Goal: Task Accomplishment & Management: Use online tool/utility

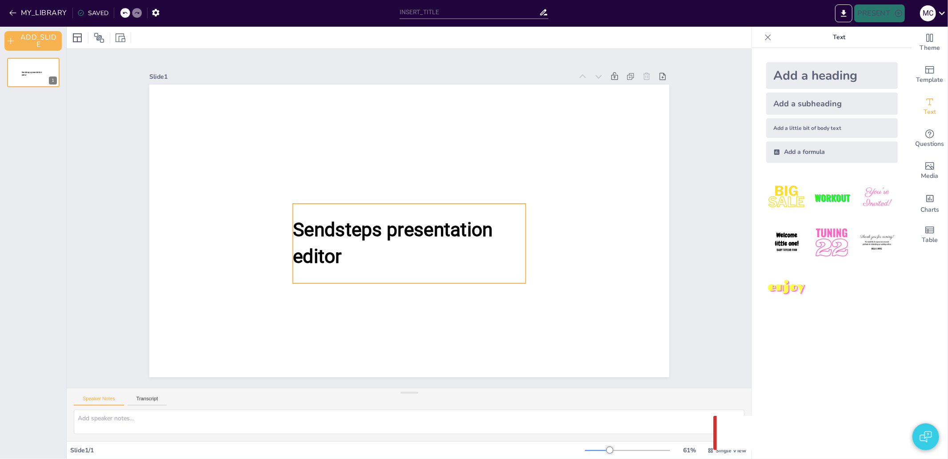
type input "test"
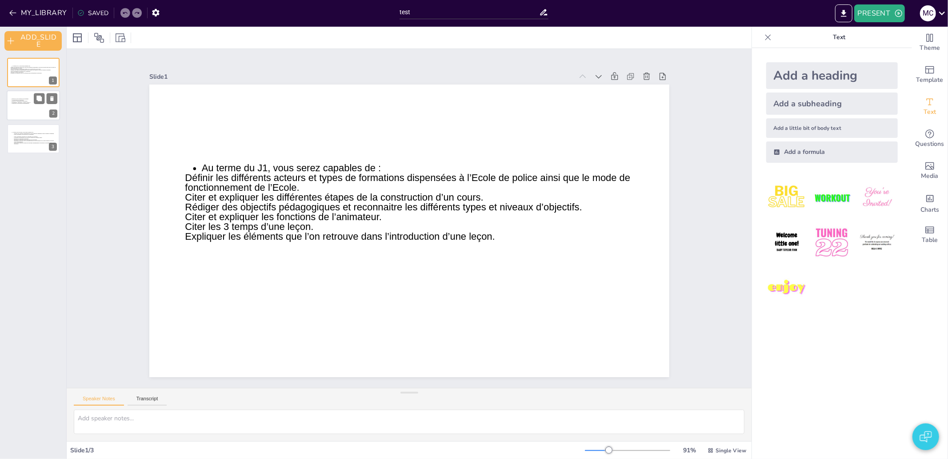
click at [15, 109] on icon at bounding box center [33, 108] width 46 height 19
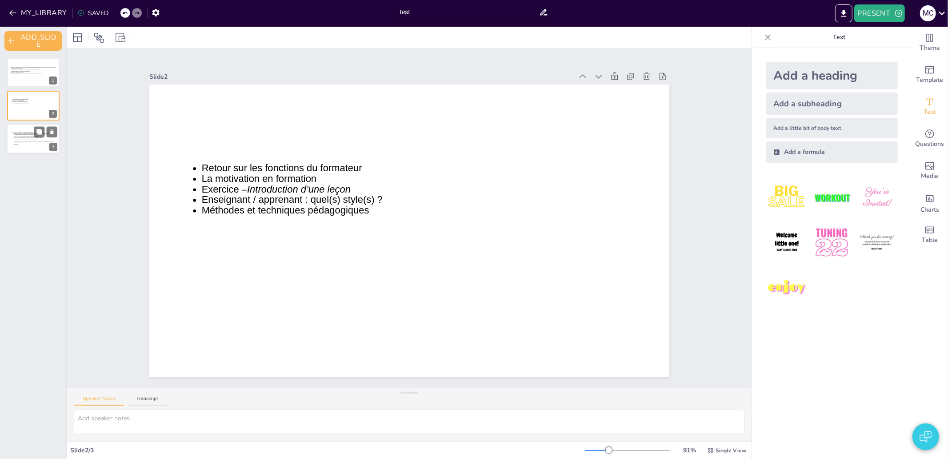
click at [25, 152] on div at bounding box center [33, 139] width 53 height 30
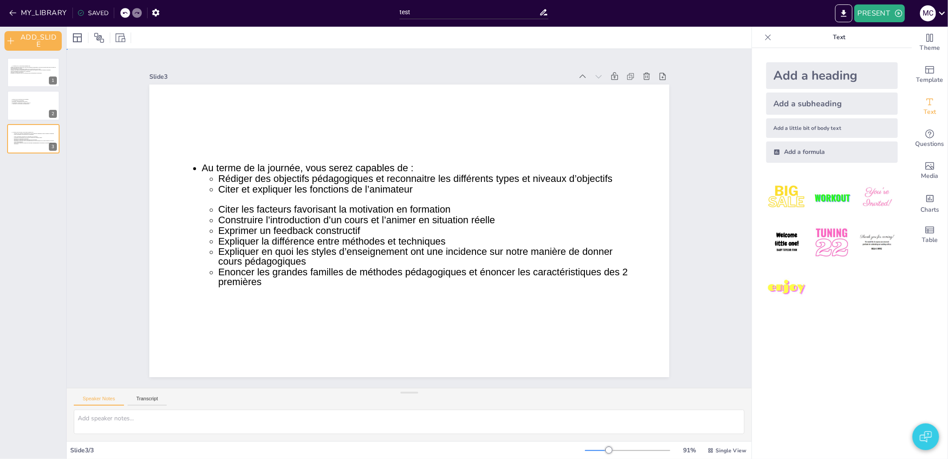
click at [104, 72] on div "Slide 1 Retour sur les objectifs de la semaine dernière Au terme du J1, vous se…" at bounding box center [409, 218] width 685 height 339
click at [764, 33] on icon at bounding box center [768, 37] width 9 height 9
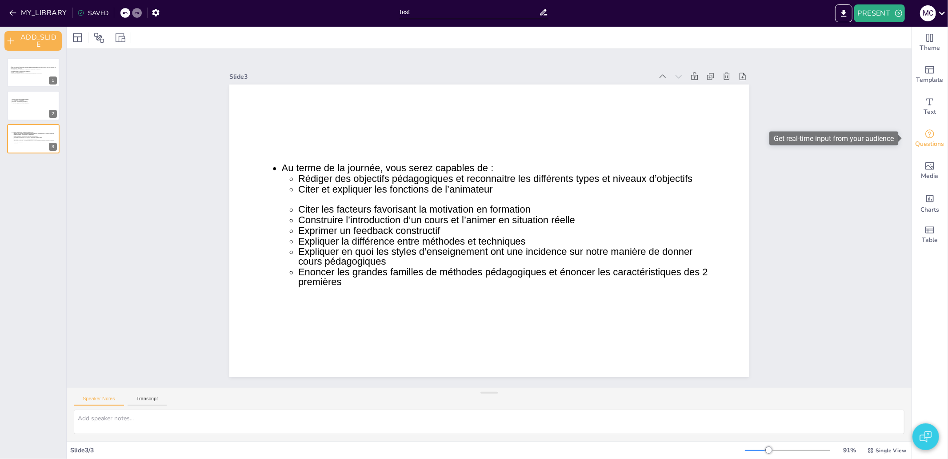
click at [923, 140] on span "Questions" at bounding box center [930, 144] width 29 height 10
